Goal: Task Accomplishment & Management: Use online tool/utility

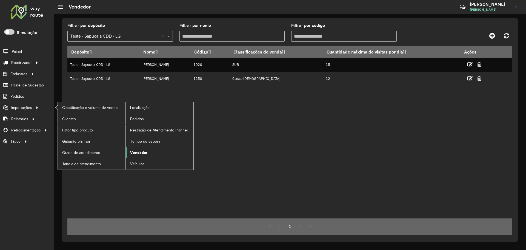
click at [149, 153] on link "Vendedor" at bounding box center [160, 152] width 68 height 11
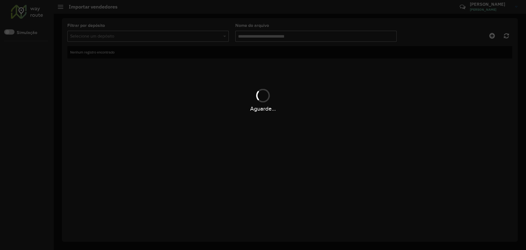
click at [300, 133] on div "Aguarde..." at bounding box center [263, 125] width 526 height 250
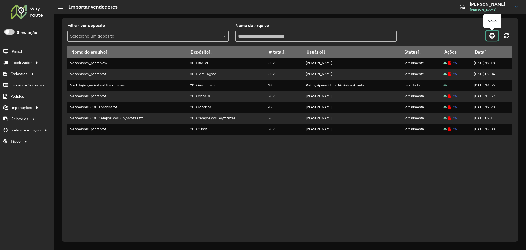
click at [496, 33] on link at bounding box center [492, 36] width 12 height 10
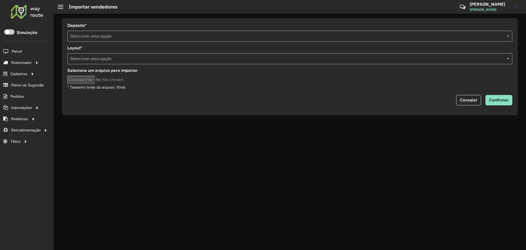
click at [161, 35] on input "text" at bounding box center [284, 36] width 429 height 7
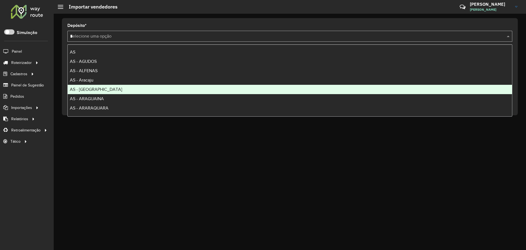
type input "**"
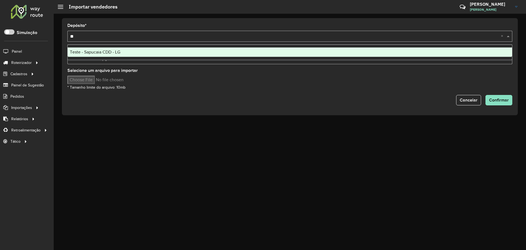
click at [246, 53] on div "Teste - Sapucaia CDD - LG" at bounding box center [290, 51] width 445 height 9
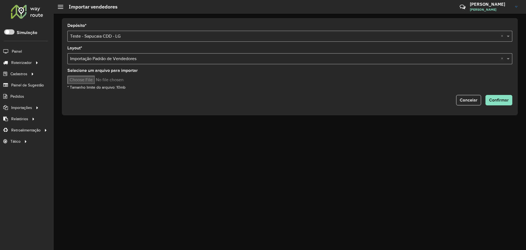
click at [90, 78] on input "Selecione um arquivo para importar" at bounding box center [113, 80] width 93 height 8
type input "**********"
click at [497, 97] on button "Confirmar" at bounding box center [499, 100] width 27 height 10
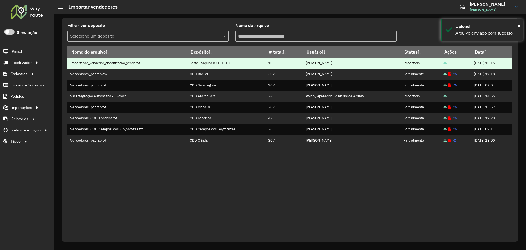
click at [266, 61] on td "10" at bounding box center [285, 63] width 38 height 11
click at [245, 66] on td "Teste - Sapucaia CDD - LG" at bounding box center [226, 63] width 78 height 11
click at [207, 62] on td "Teste - Sapucaia CDD - LG" at bounding box center [226, 63] width 78 height 11
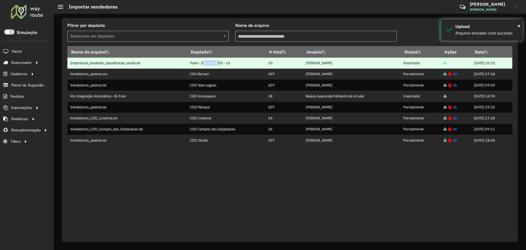
click at [207, 62] on td "Teste - Sapucaia CDD - LG" at bounding box center [226, 63] width 78 height 11
click at [169, 61] on td "Importacao_vendedor_classificacao_venda.txt" at bounding box center [127, 63] width 120 height 11
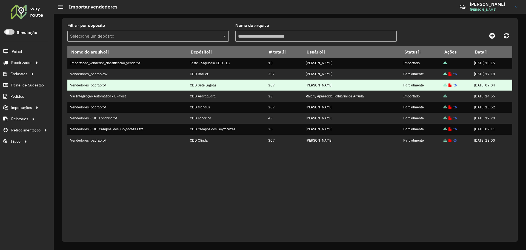
drag, startPoint x: 245, startPoint y: 90, endPoint x: 242, endPoint y: 87, distance: 4.1
click at [244, 89] on td "CDD Sete Lagoas" at bounding box center [226, 84] width 78 height 11
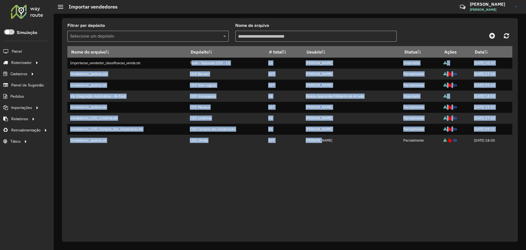
drag, startPoint x: 186, startPoint y: 62, endPoint x: 340, endPoint y: 150, distance: 177.2
click at [326, 146] on div "Nome do arquivo Depósito # total Usuário Status Ações Data Importacao_vendedor_…" at bounding box center [289, 140] width 445 height 188
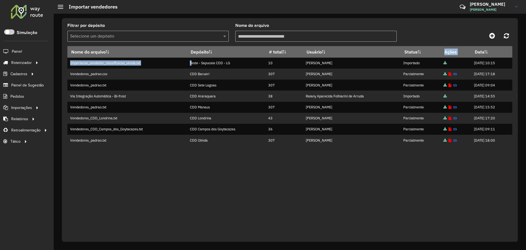
click at [340, 150] on div "Nome do arquivo Depósito # total Usuário Status Ações Data Importacao_vendedor_…" at bounding box center [289, 140] width 445 height 188
click at [317, 208] on div "Nome do arquivo Depósito # total Usuário Status Ações Data Importacao_vendedor_…" at bounding box center [289, 140] width 445 height 188
click at [293, 151] on div "Nome do arquivo Depósito # total Usuário Status Ações Data Importacao_vendedor_…" at bounding box center [289, 140] width 445 height 188
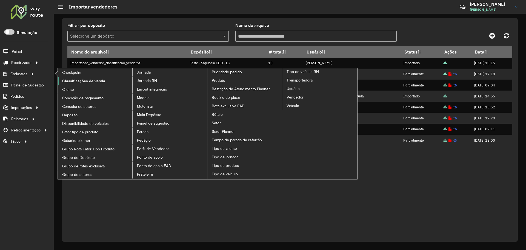
click at [85, 79] on span "Classificações de venda" at bounding box center [83, 81] width 43 height 6
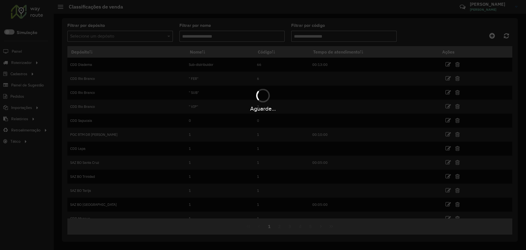
click at [155, 37] on input "text" at bounding box center [114, 36] width 89 height 7
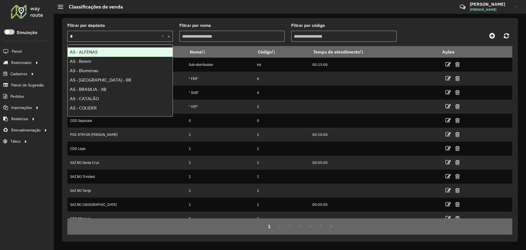
type input "**"
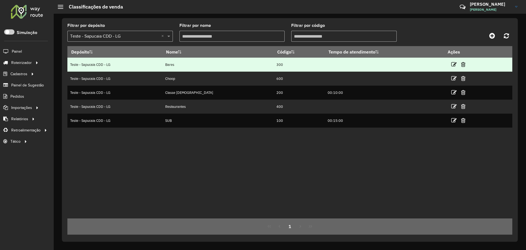
click at [274, 64] on td "300" at bounding box center [299, 65] width 51 height 14
click at [274, 63] on td "300" at bounding box center [299, 65] width 51 height 14
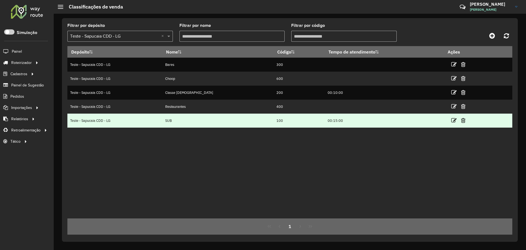
click at [217, 115] on td "SUB" at bounding box center [218, 120] width 111 height 14
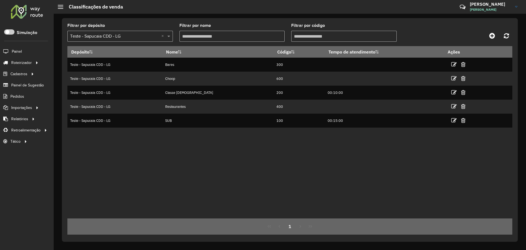
click at [223, 140] on div "Depósito Nome Código Tempo de atendimento Ações Teste - Sapucaia CDD - LG Bares…" at bounding box center [289, 132] width 445 height 172
click at [509, 33] on icon at bounding box center [506, 36] width 5 height 6
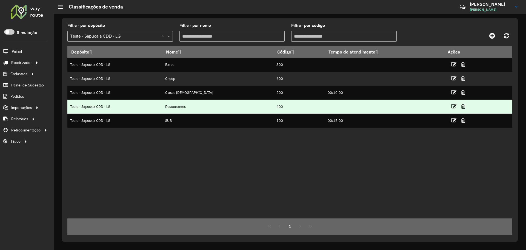
click at [176, 111] on td "Restaurantes" at bounding box center [218, 106] width 111 height 14
click at [274, 106] on td "400" at bounding box center [299, 106] width 51 height 14
click at [274, 105] on td "400" at bounding box center [299, 106] width 51 height 14
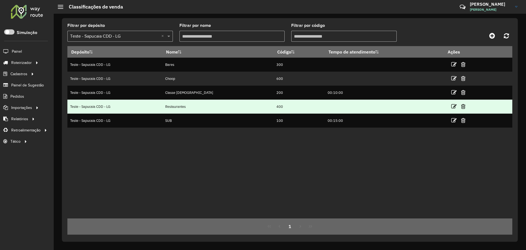
click at [274, 105] on td "400" at bounding box center [299, 106] width 51 height 14
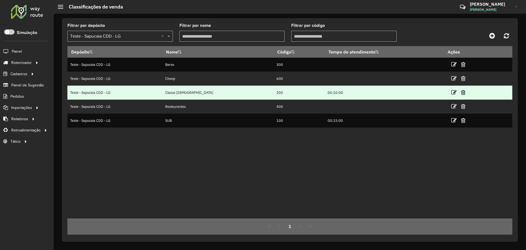
click at [274, 90] on td "200" at bounding box center [299, 93] width 51 height 14
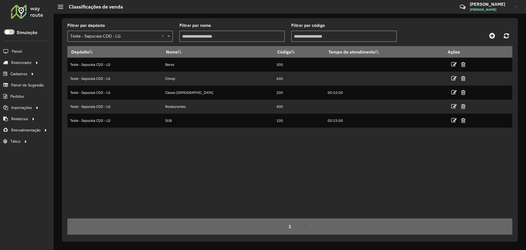
click at [242, 180] on div "Depósito Nome Código Tempo de atendimento Ações Teste - Sapucaia CDD - LG Bares…" at bounding box center [289, 132] width 445 height 172
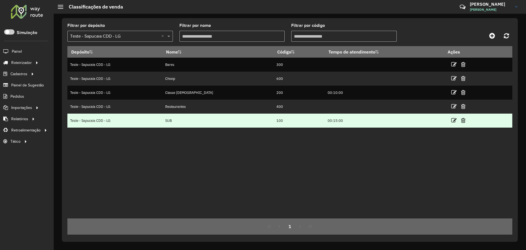
click at [184, 115] on td "SUB" at bounding box center [218, 120] width 111 height 14
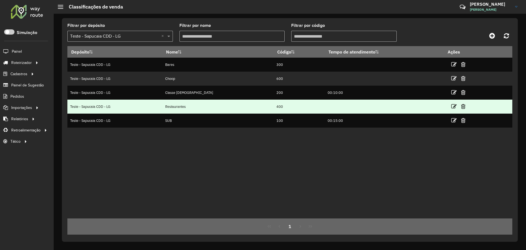
click at [195, 105] on td "Restaurantes" at bounding box center [218, 106] width 111 height 14
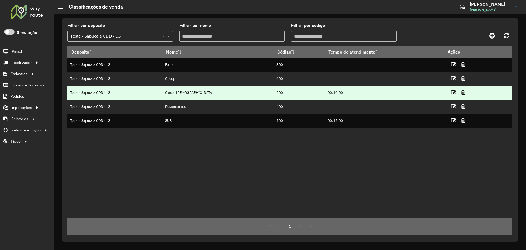
click at [234, 86] on td "Classe [DEMOGRAPHIC_DATA]" at bounding box center [218, 93] width 111 height 14
click at [451, 92] on icon at bounding box center [453, 92] width 5 height 5
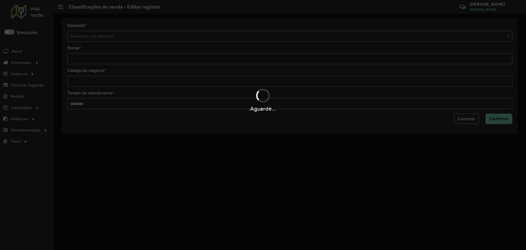
type input "**********"
type input "***"
type input "********"
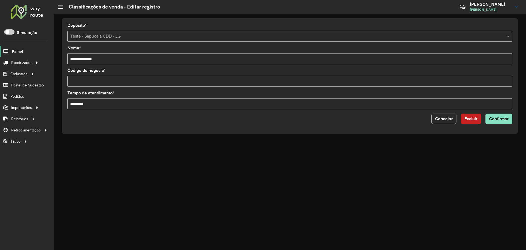
drag, startPoint x: 110, startPoint y: 55, endPoint x: 10, endPoint y: 56, distance: 99.2
click at [10, 56] on div "Roteirizador AmbevTech Simulação Painel Roteirizador Entregas Vendas Cadastros …" at bounding box center [263, 125] width 526 height 250
type input "**********"
click at [502, 118] on span "Confirmar" at bounding box center [499, 118] width 20 height 5
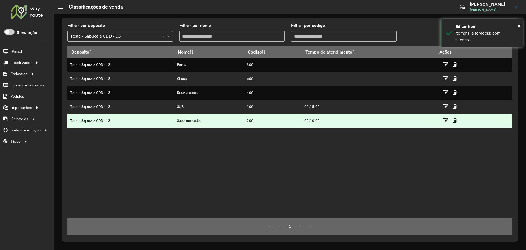
click at [187, 119] on td "Supermercados" at bounding box center [209, 120] width 70 height 14
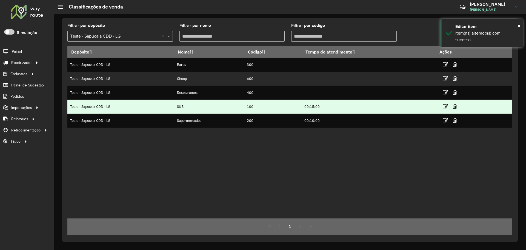
click at [188, 106] on td "SUB" at bounding box center [209, 106] width 70 height 14
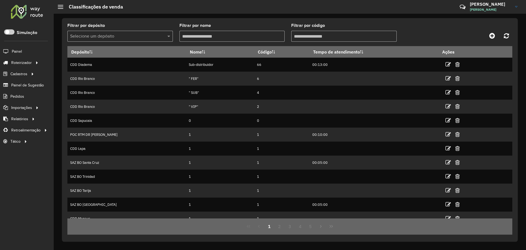
click at [151, 38] on input "text" at bounding box center [114, 36] width 89 height 7
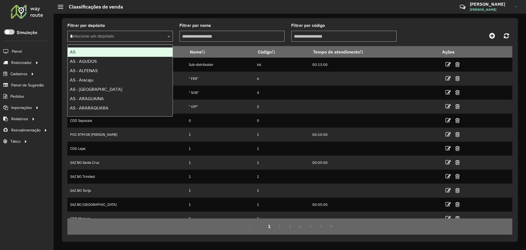
type input "**"
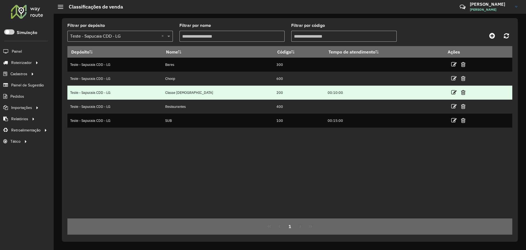
click at [192, 93] on td "Classe [DEMOGRAPHIC_DATA]" at bounding box center [218, 93] width 111 height 14
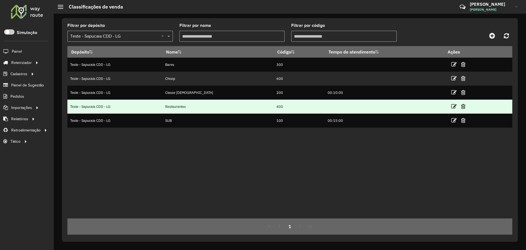
click at [190, 106] on td "Restaurantes" at bounding box center [218, 106] width 111 height 14
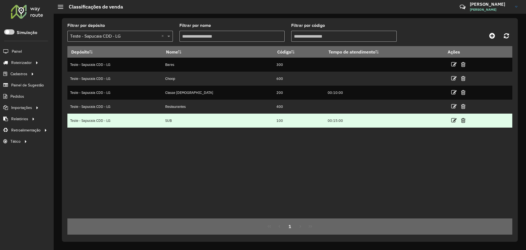
click at [184, 121] on td "SUB" at bounding box center [218, 120] width 111 height 14
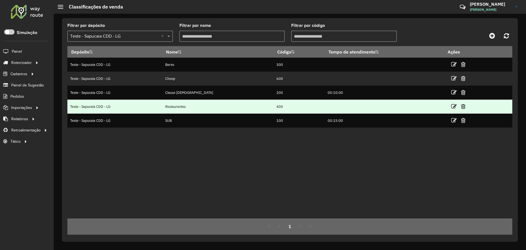
click at [192, 105] on td "Restaurantes" at bounding box center [218, 106] width 111 height 14
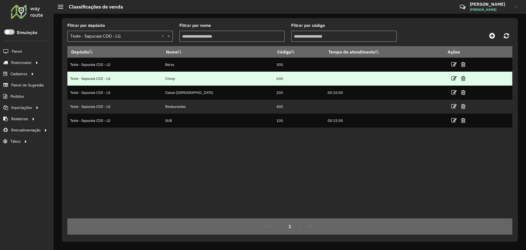
click at [186, 76] on td "Choop" at bounding box center [218, 79] width 111 height 14
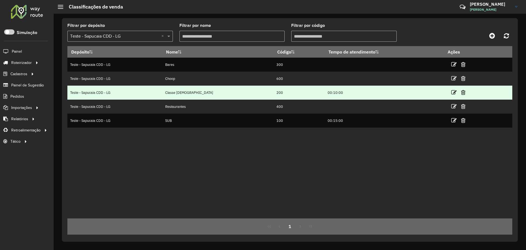
click at [325, 91] on td "00:10:00" at bounding box center [384, 93] width 119 height 14
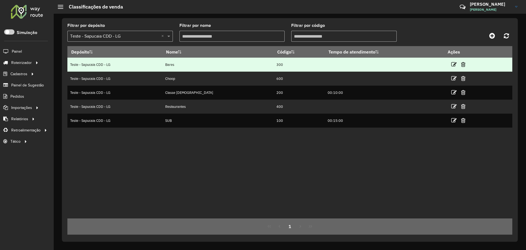
click at [181, 62] on td "Bares" at bounding box center [218, 65] width 111 height 14
click at [274, 67] on td "300" at bounding box center [299, 65] width 51 height 14
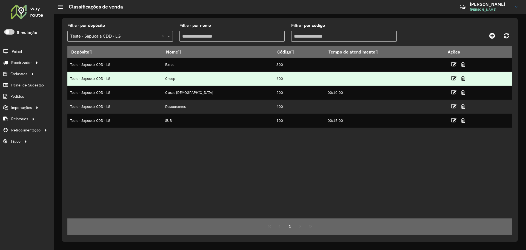
drag, startPoint x: 306, startPoint y: 65, endPoint x: 289, endPoint y: 75, distance: 19.4
click at [338, 66] on td at bounding box center [384, 65] width 119 height 14
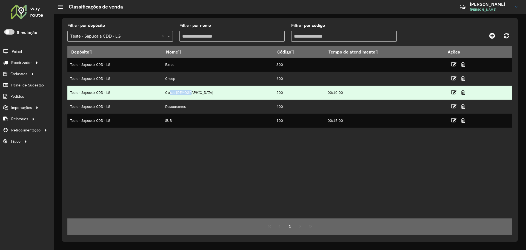
drag, startPoint x: 183, startPoint y: 92, endPoint x: 236, endPoint y: 91, distance: 52.4
click at [227, 91] on td "Classe [DEMOGRAPHIC_DATA]" at bounding box center [218, 93] width 111 height 14
click at [300, 86] on td "200" at bounding box center [299, 93] width 51 height 14
click at [325, 92] on td "00:10:00" at bounding box center [384, 93] width 119 height 14
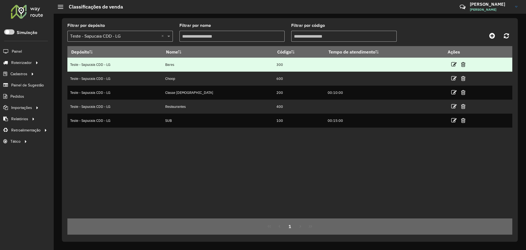
click at [274, 69] on td "300" at bounding box center [299, 65] width 51 height 14
click at [274, 64] on td "300" at bounding box center [299, 65] width 51 height 14
click at [184, 61] on td "Bares" at bounding box center [218, 65] width 111 height 14
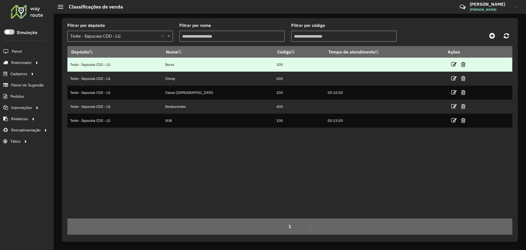
click at [329, 63] on td at bounding box center [384, 65] width 119 height 14
drag, startPoint x: 241, startPoint y: 63, endPoint x: 268, endPoint y: 64, distance: 26.9
click at [268, 64] on tr "Teste - Sapucaia CDD - LG Bares 300" at bounding box center [289, 65] width 445 height 14
drag, startPoint x: 316, startPoint y: 67, endPoint x: 320, endPoint y: 66, distance: 4.6
click at [325, 67] on td at bounding box center [384, 65] width 119 height 14
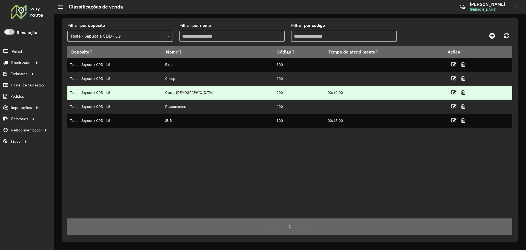
click at [325, 97] on td "00:10:00" at bounding box center [384, 93] width 119 height 14
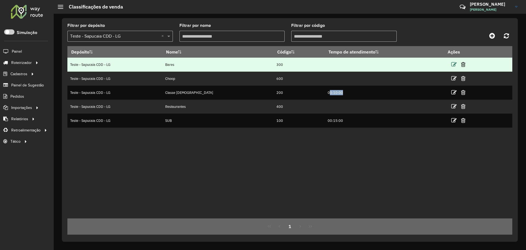
click at [451, 62] on icon at bounding box center [453, 64] width 5 height 5
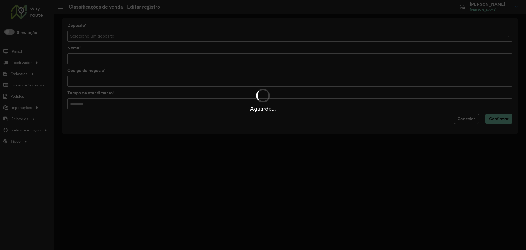
type input "*****"
type input "***"
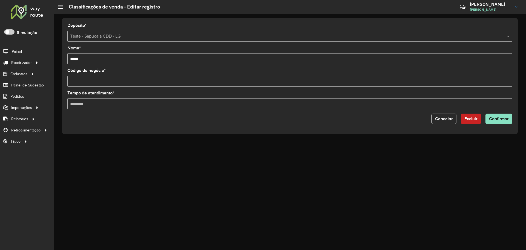
click at [103, 102] on input "Tempo de atendimento *" at bounding box center [289, 103] width 445 height 11
click at [95, 129] on div "Depósito * Selecione um depósito × Teste - Sapucaia CDD - LG Nome * ***** Códig…" at bounding box center [290, 76] width 456 height 116
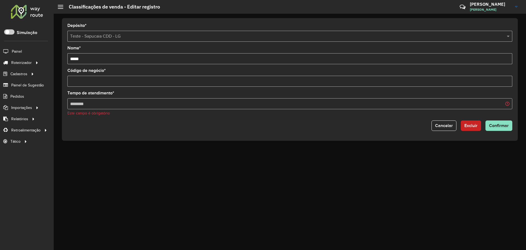
click at [106, 105] on input "Tempo de atendimento *" at bounding box center [289, 103] width 445 height 11
click at [93, 142] on div "Depósito * Selecione um depósito × Teste - Sapucaia CDD - LG Nome * ***** Códig…" at bounding box center [290, 132] width 472 height 236
click at [91, 105] on input "Tempo de atendimento *" at bounding box center [289, 103] width 445 height 11
click at [450, 130] on button "Cancelar" at bounding box center [444, 125] width 25 height 10
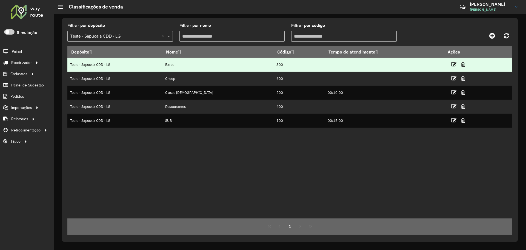
click at [366, 62] on td at bounding box center [384, 65] width 119 height 14
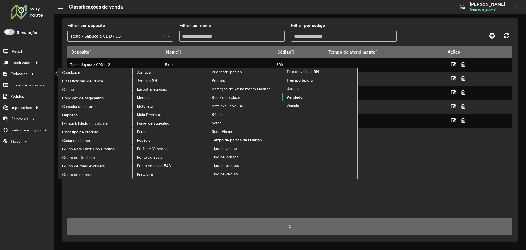
click at [292, 96] on span "Vendedor" at bounding box center [295, 97] width 17 height 6
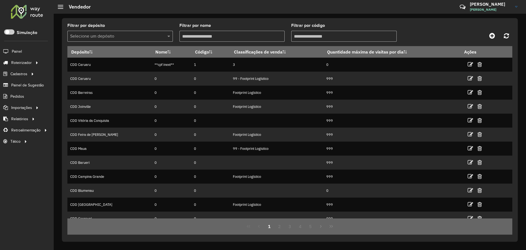
click at [154, 38] on input "text" at bounding box center [114, 36] width 89 height 7
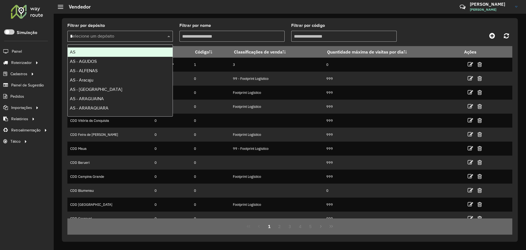
type input "**"
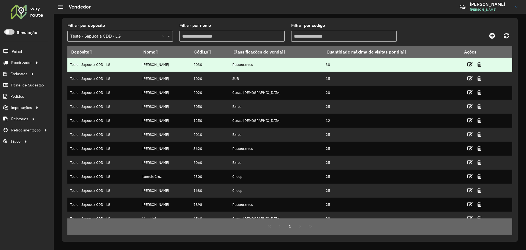
click at [307, 62] on td "Restaurantes" at bounding box center [276, 65] width 93 height 14
click at [242, 64] on td "Restaurantes" at bounding box center [276, 65] width 93 height 14
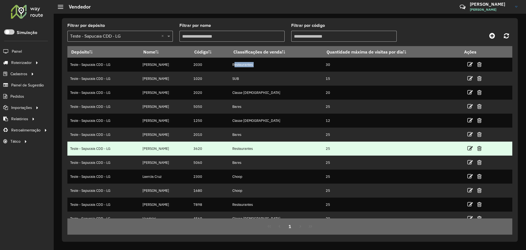
scroll to position [7, 0]
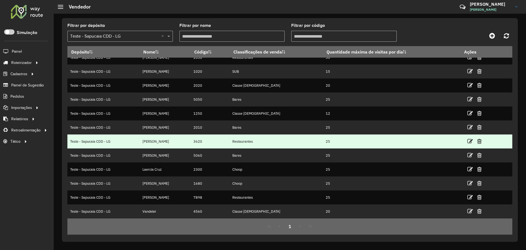
click at [197, 141] on td "3620" at bounding box center [210, 141] width 39 height 14
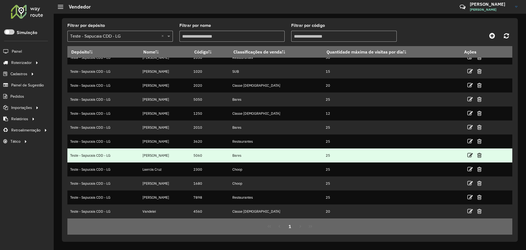
click at [198, 155] on td "5060" at bounding box center [210, 155] width 39 height 14
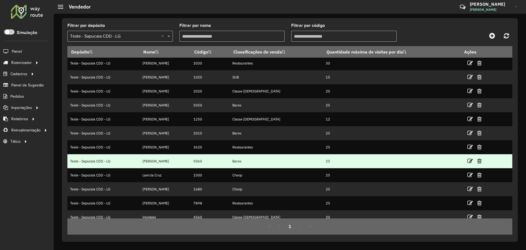
scroll to position [0, 0]
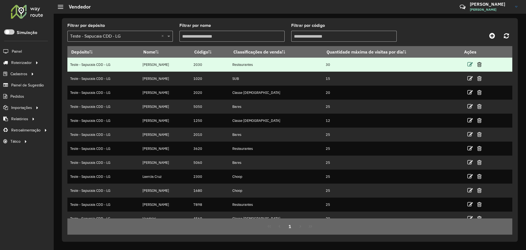
click at [468, 64] on icon at bounding box center [470, 64] width 5 height 5
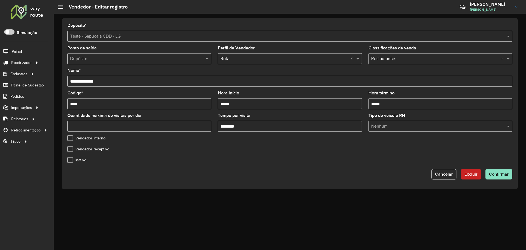
click at [256, 158] on div "Inativo" at bounding box center [289, 161] width 445 height 7
click at [254, 124] on input "Tempo por visita" at bounding box center [290, 126] width 144 height 11
click at [261, 156] on form "**********" at bounding box center [289, 102] width 445 height 156
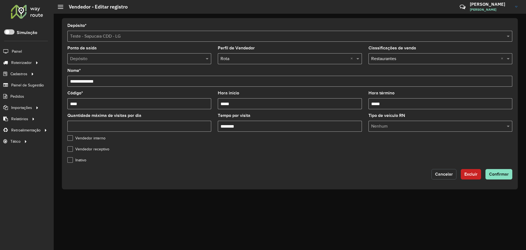
click at [438, 173] on span "Cancelar" at bounding box center [444, 174] width 18 height 5
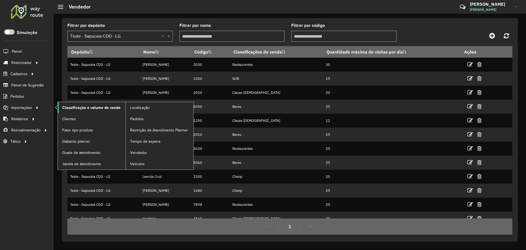
click at [91, 107] on span "Classificação e volume de venda" at bounding box center [91, 108] width 58 height 6
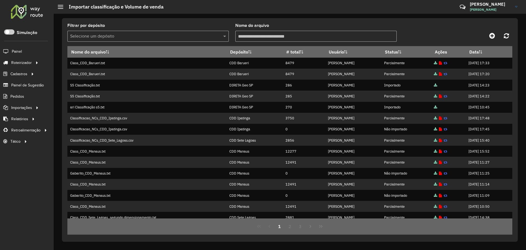
click at [440, 4] on div "Críticas? Dúvidas? Elogios? Sugestões? Entre em contato conosco!" at bounding box center [422, 9] width 57 height 15
click at [386, 19] on div "Filtrar por depósito Selecione um depósito Nome do arquivo Nome do arquivo Depó…" at bounding box center [290, 129] width 456 height 223
click at [491, 34] on icon at bounding box center [492, 35] width 6 height 7
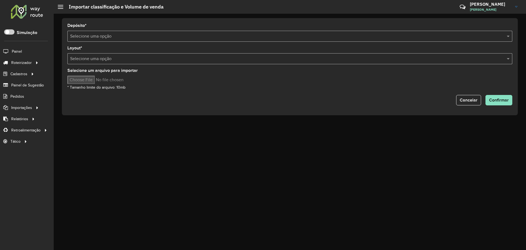
click at [179, 36] on input "text" at bounding box center [284, 36] width 429 height 7
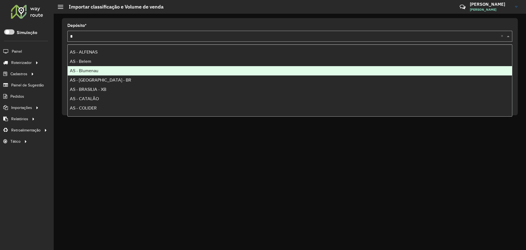
type input "**"
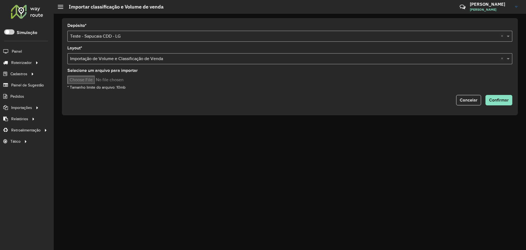
click at [77, 76] on input "Selecione um arquivo para importar" at bounding box center [113, 80] width 93 height 8
type input "**********"
click at [500, 101] on span "Confirmar" at bounding box center [499, 100] width 20 height 5
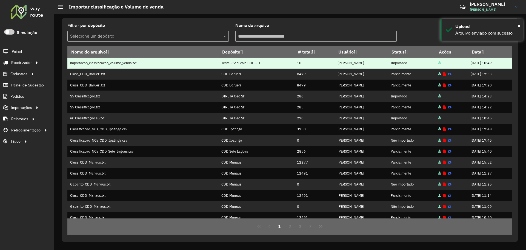
click at [252, 62] on td "Teste - Sapucaia CDD - LG" at bounding box center [256, 63] width 76 height 11
drag, startPoint x: 252, startPoint y: 62, endPoint x: 218, endPoint y: 62, distance: 34.0
click at [252, 62] on td "Teste - Sapucaia CDD - LG" at bounding box center [256, 63] width 76 height 11
click at [218, 62] on td "Teste - Sapucaia CDD - LG" at bounding box center [256, 63] width 76 height 11
